Goal: Transaction & Acquisition: Purchase product/service

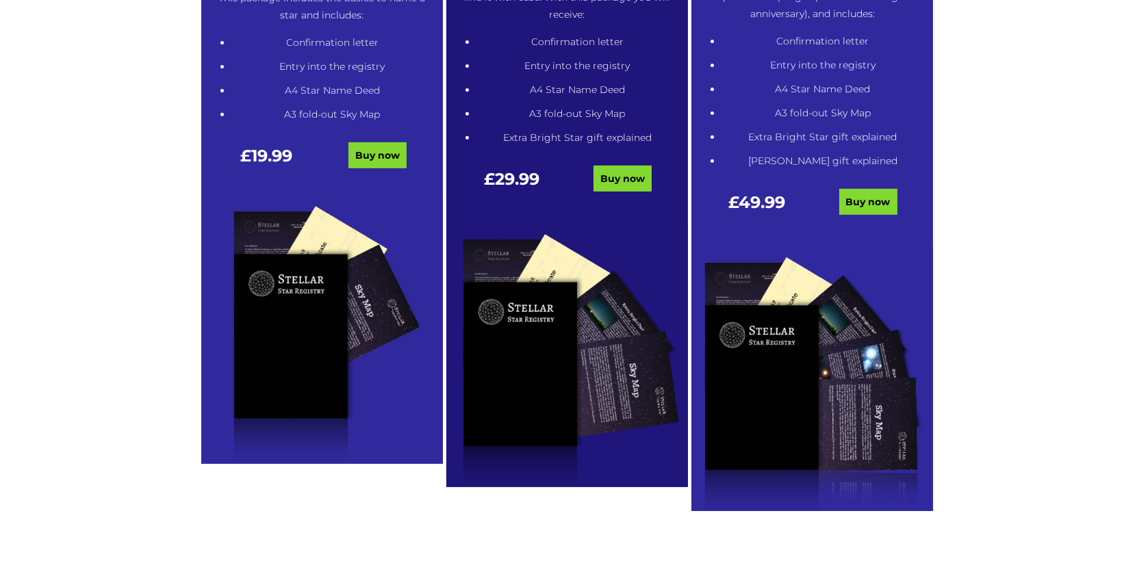
scroll to position [893, 0]
click at [562, 401] on img at bounding box center [567, 355] width 242 height 266
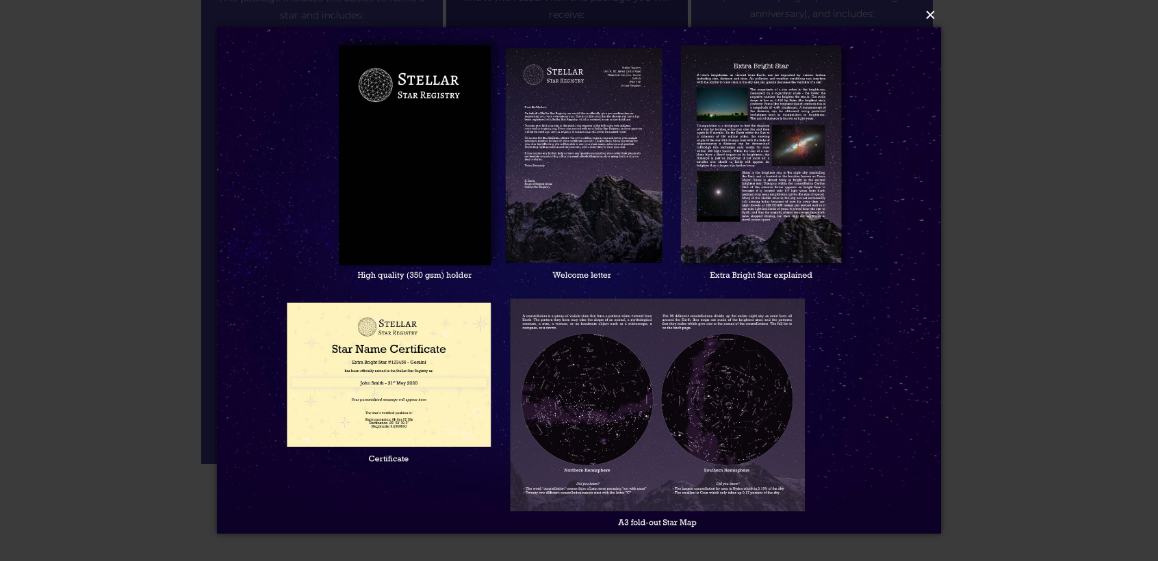
click at [934, 13] on button "×" at bounding box center [578, 15] width 724 height 30
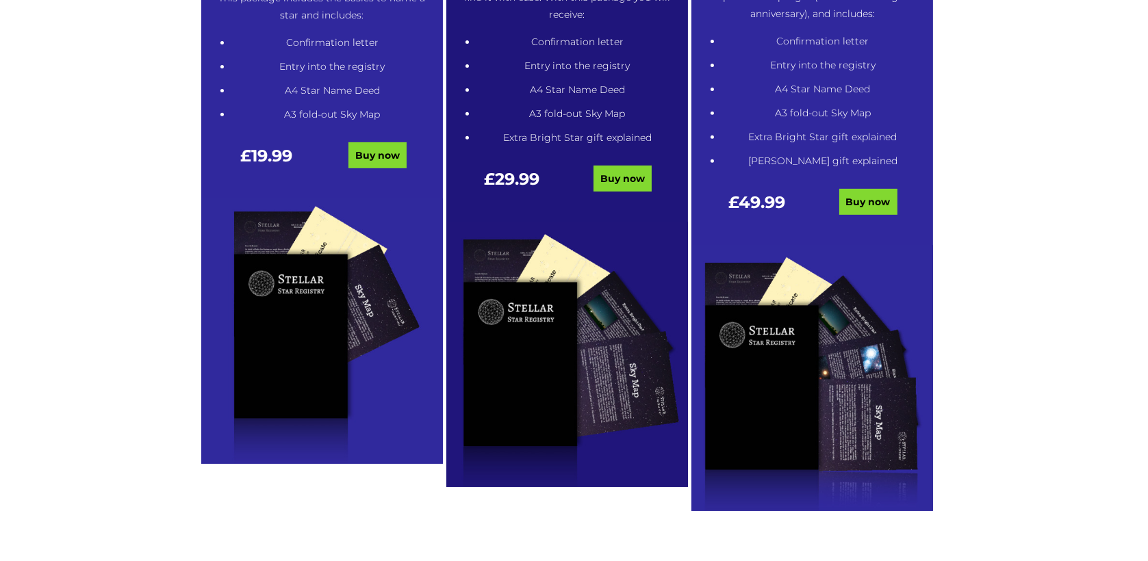
click at [332, 344] on img at bounding box center [322, 332] width 242 height 266
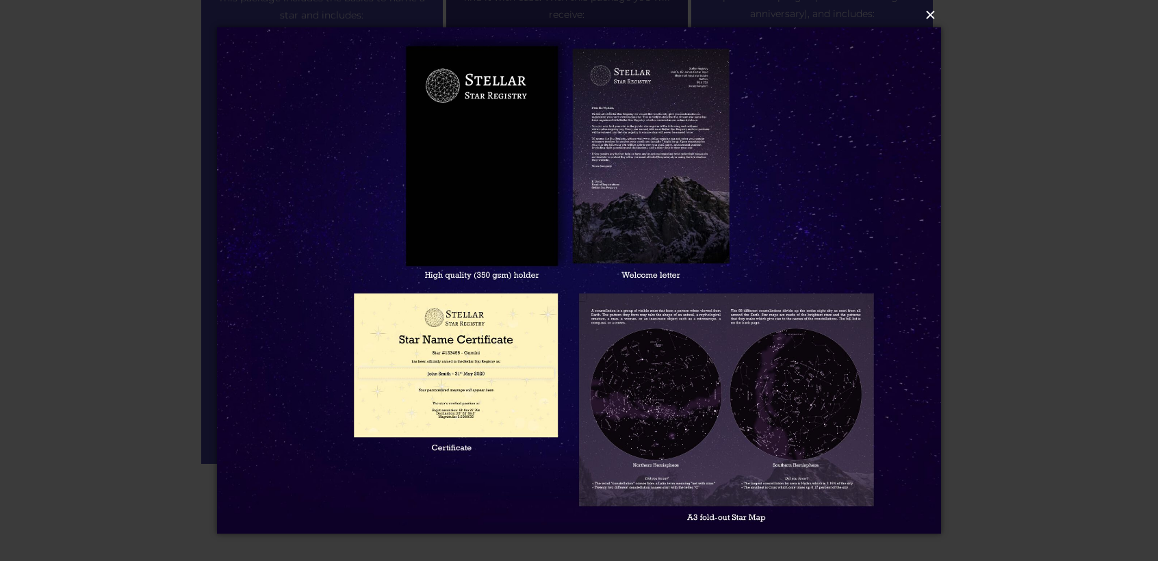
click at [928, 14] on button "×" at bounding box center [578, 15] width 724 height 30
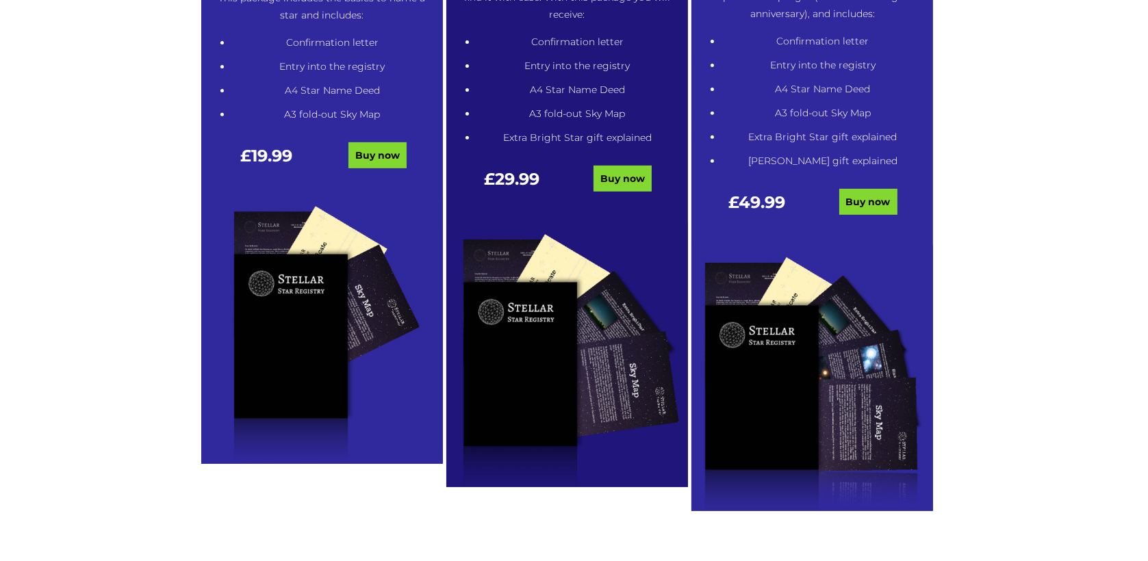
click at [568, 349] on img at bounding box center [567, 355] width 242 height 266
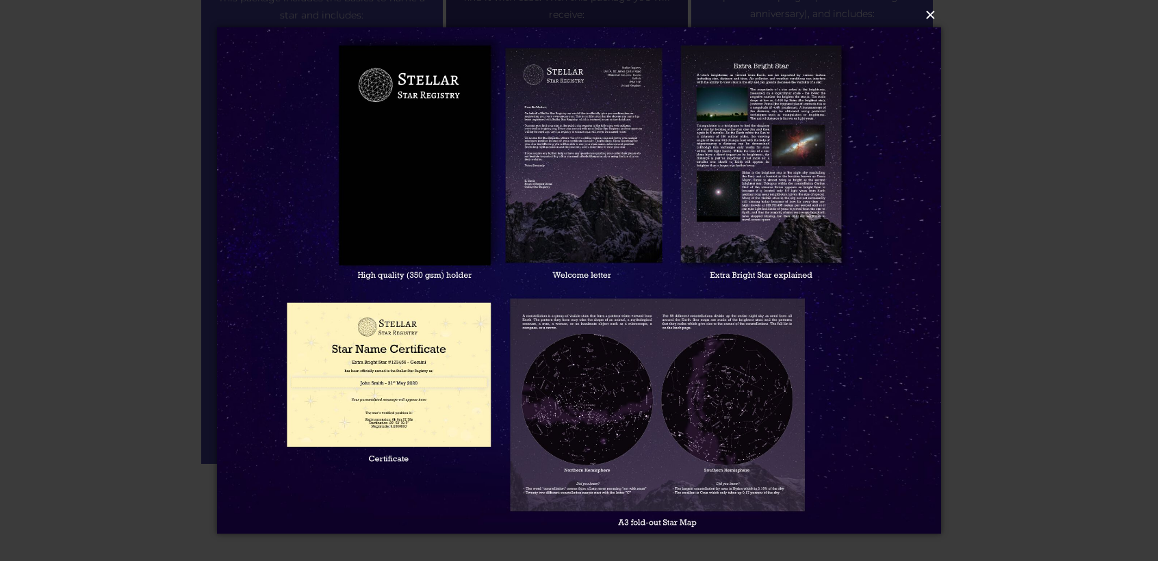
click at [927, 11] on button "×" at bounding box center [578, 15] width 724 height 30
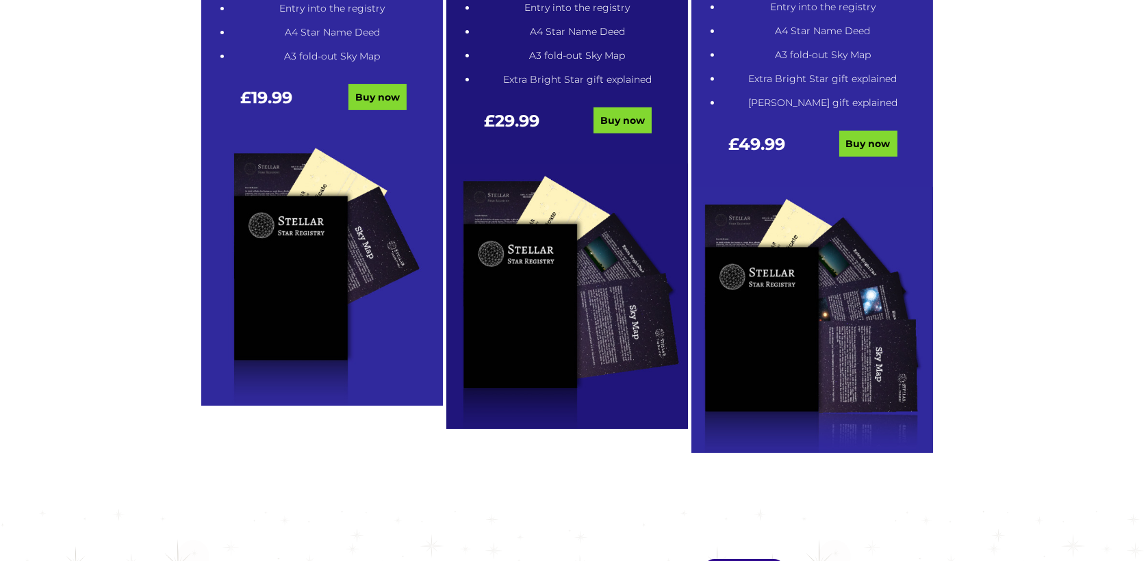
scroll to position [954, 0]
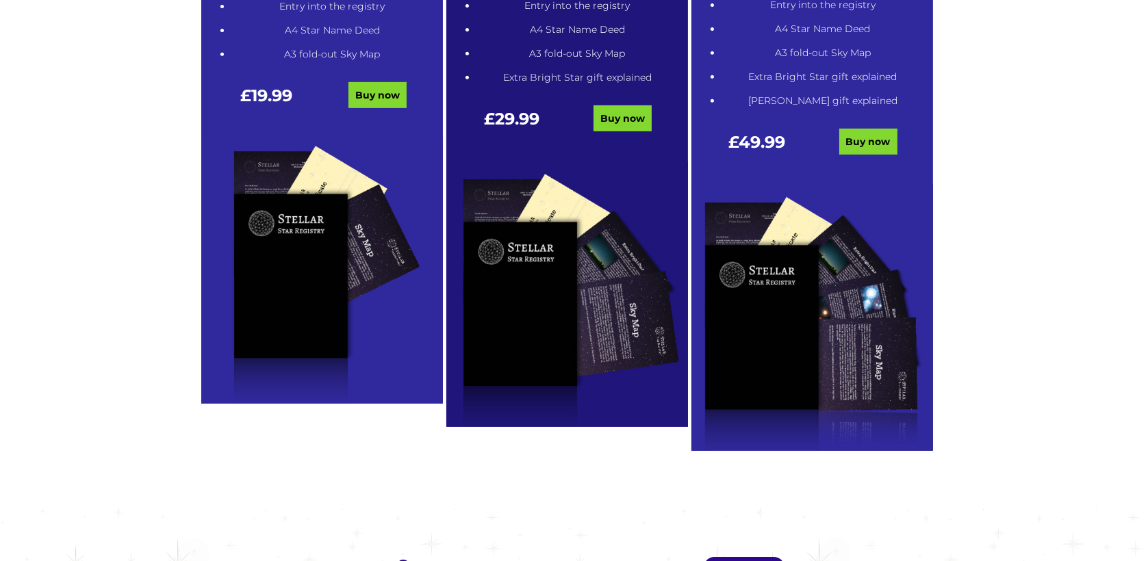
click at [277, 298] on img at bounding box center [322, 271] width 242 height 266
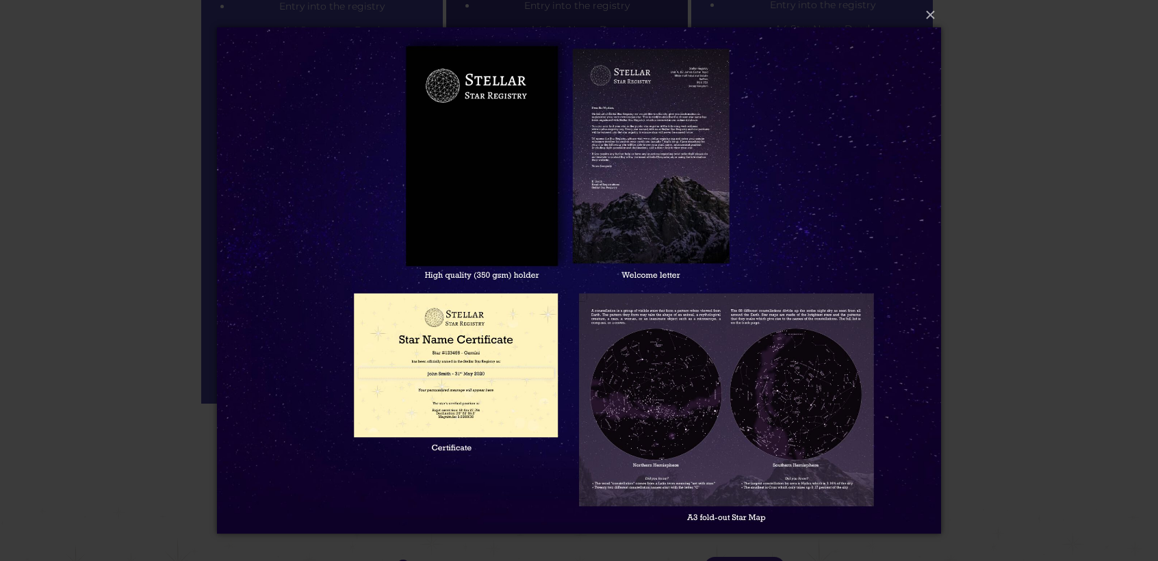
click at [129, 303] on div "× Loading..." at bounding box center [579, 280] width 1158 height 561
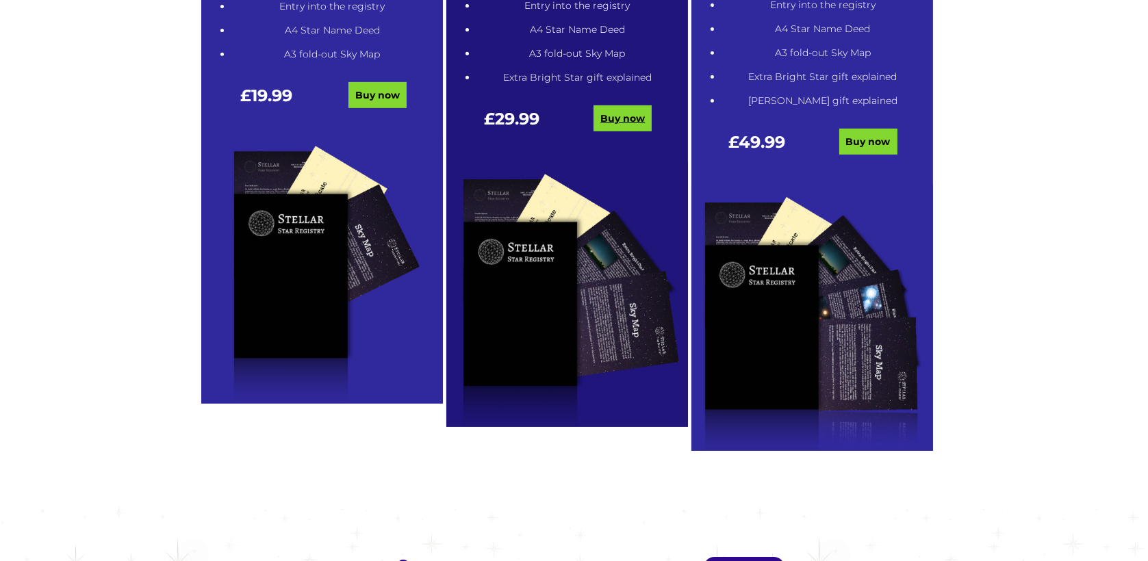
click at [635, 114] on link "Buy now" at bounding box center [623, 118] width 58 height 26
